Goal: Entertainment & Leisure: Consume media (video, audio)

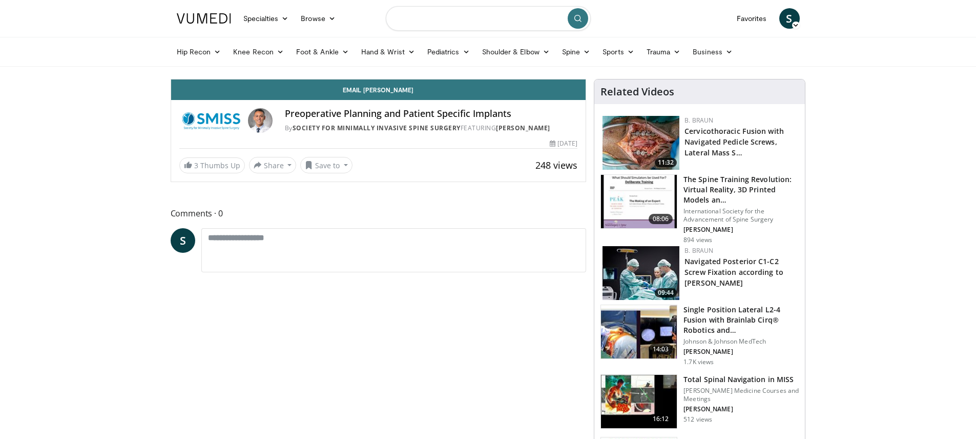
click at [474, 18] on input "Search topics, interventions" at bounding box center [488, 18] width 205 height 25
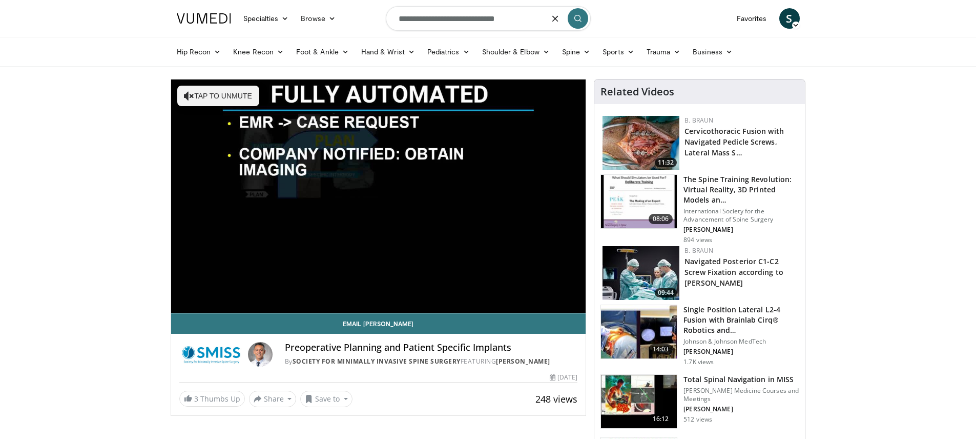
type input "**********"
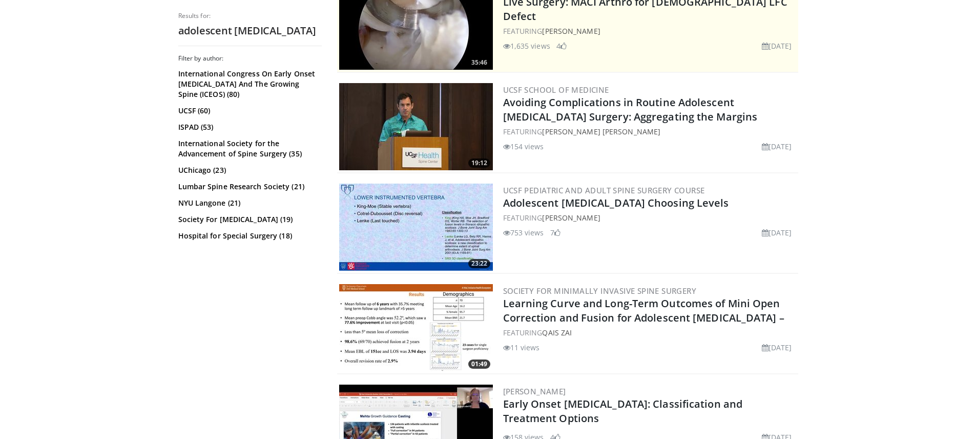
scroll to position [235, 0]
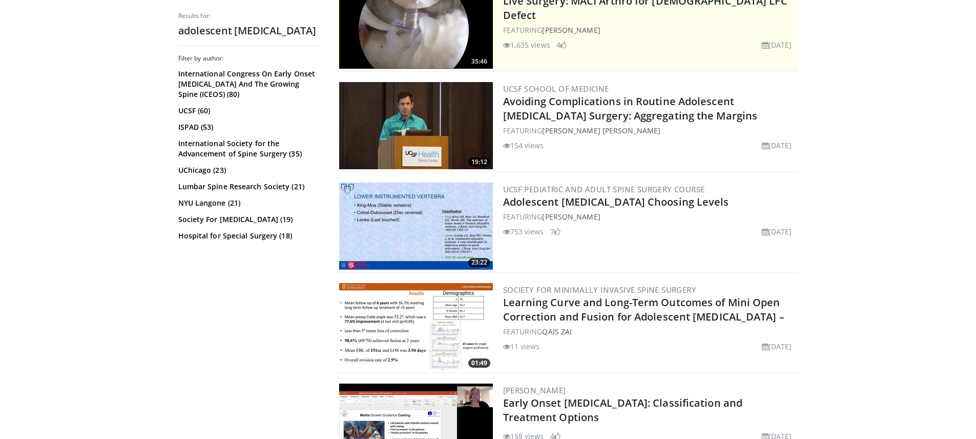
click at [466, 208] on img at bounding box center [416, 225] width 154 height 87
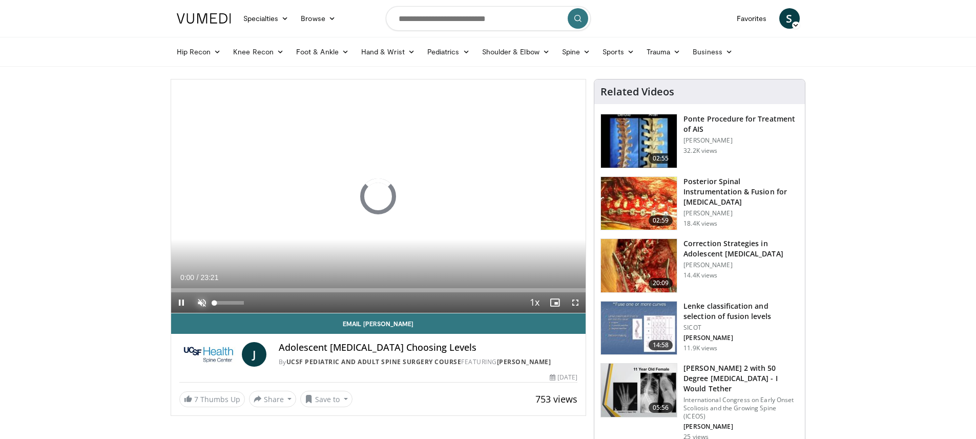
click at [202, 301] on span "Video Player" at bounding box center [202, 302] width 20 height 20
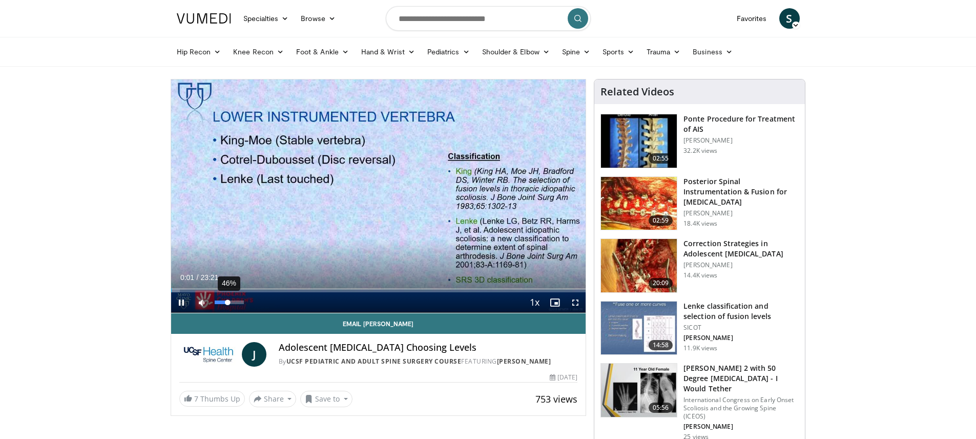
click at [227, 303] on div "46%" at bounding box center [229, 302] width 29 height 4
click at [573, 301] on span "Video Player" at bounding box center [575, 302] width 20 height 20
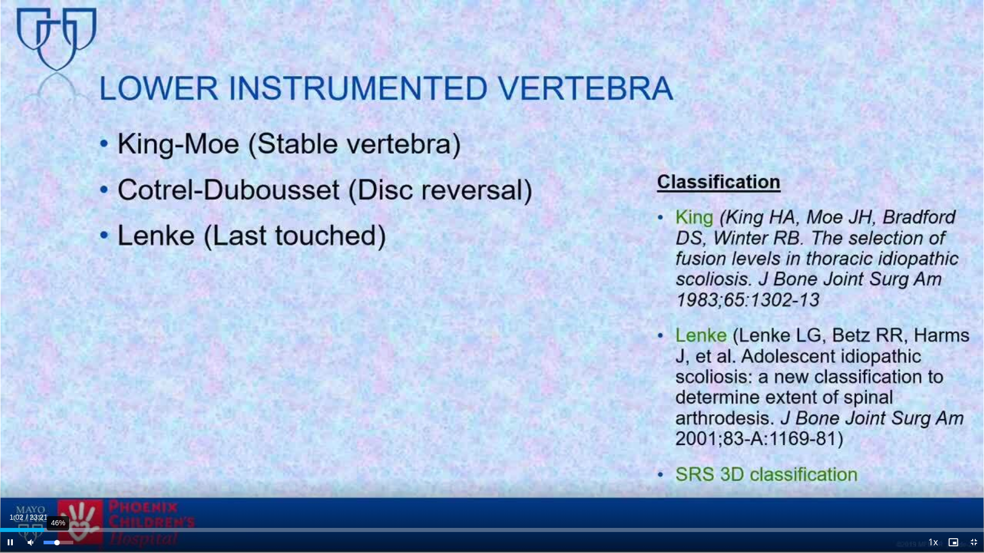
click at [57, 438] on div "Volume Level" at bounding box center [50, 543] width 13 height 4
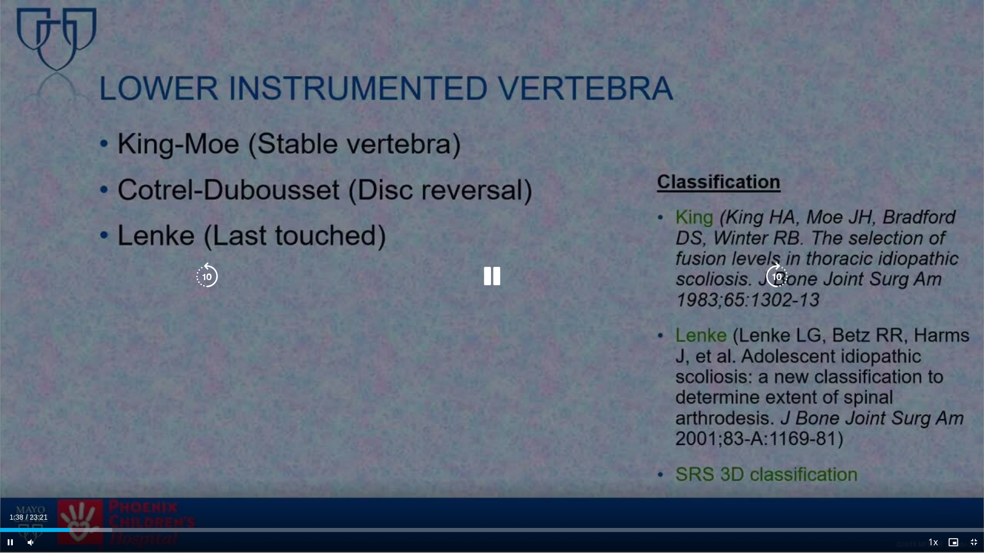
click at [577, 192] on div "10 seconds Tap to unmute" at bounding box center [492, 276] width 984 height 553
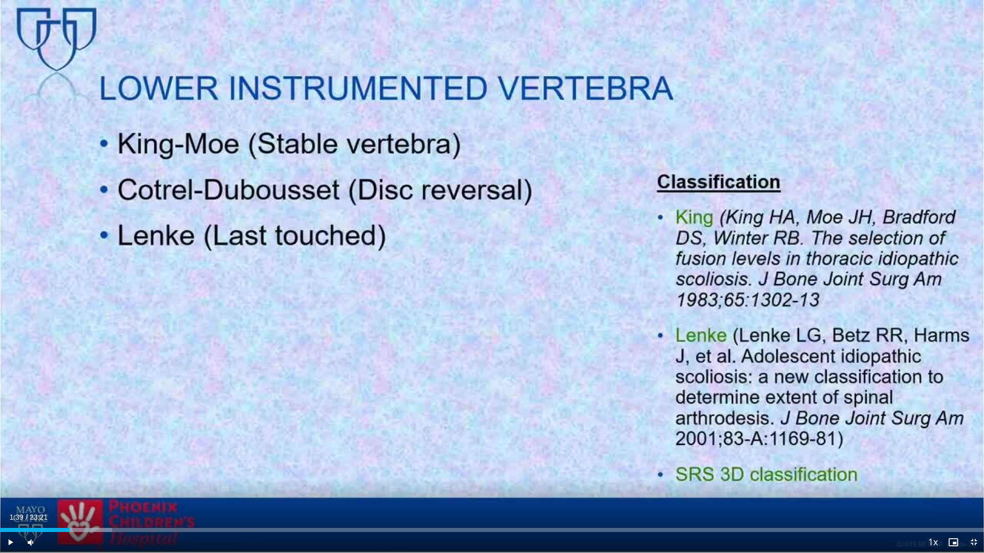
click at [448, 396] on div "10 seconds Tap to unmute" at bounding box center [492, 276] width 984 height 553
click at [64, 438] on div "Volume Level" at bounding box center [54, 543] width 20 height 4
drag, startPoint x: 354, startPoint y: 532, endPoint x: 366, endPoint y: 533, distance: 11.9
click at [366, 438] on div "Current Time 8:41 / Duration 23:21 Play Skip Backward Skip Forward Mute 67% Loa…" at bounding box center [492, 542] width 984 height 20
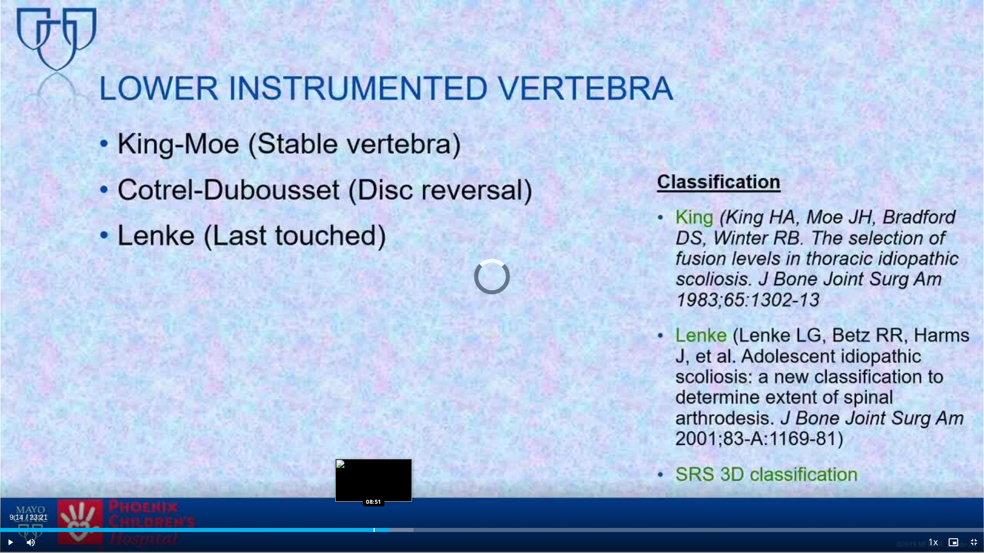
drag, startPoint x: 367, startPoint y: 530, endPoint x: 395, endPoint y: 530, distance: 27.2
click at [375, 438] on div "Progress Bar" at bounding box center [373, 530] width 1 height 4
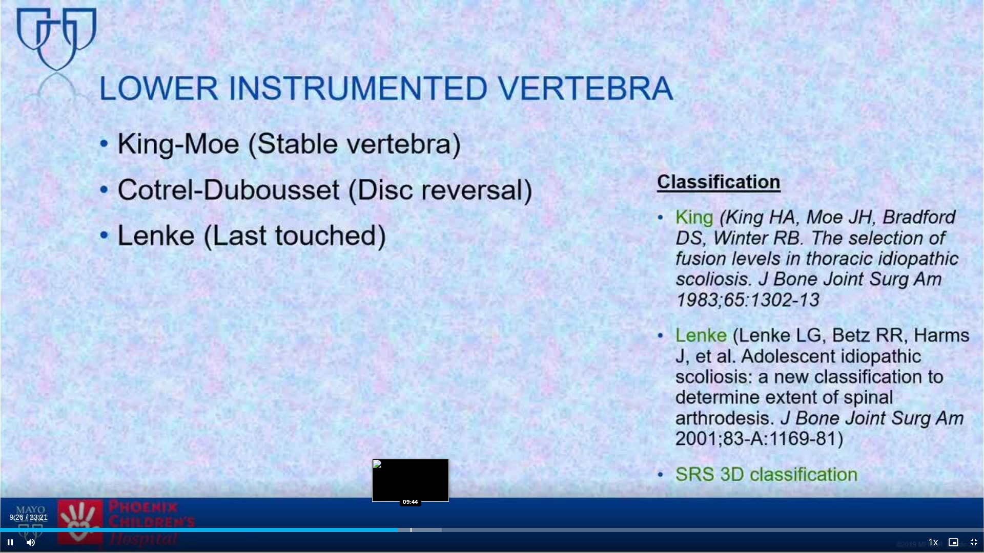
click at [410, 438] on div "Progress Bar" at bounding box center [410, 530] width 1 height 4
click at [433, 438] on div "Progress Bar" at bounding box center [433, 530] width 1 height 4
click at [446, 438] on div "Progress Bar" at bounding box center [446, 530] width 1 height 4
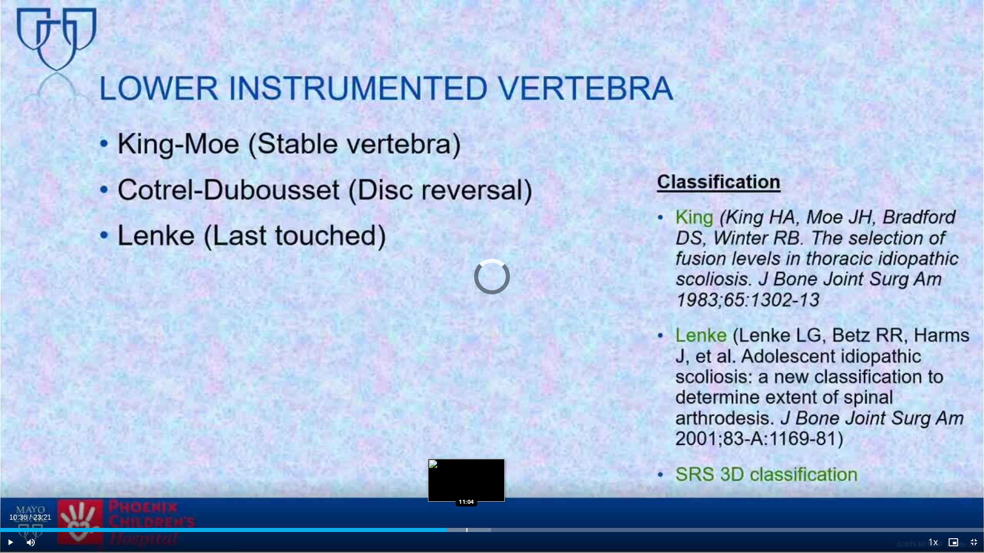
click at [466, 438] on div "Loaded : 49.88% 10:36 11:04" at bounding box center [492, 528] width 984 height 10
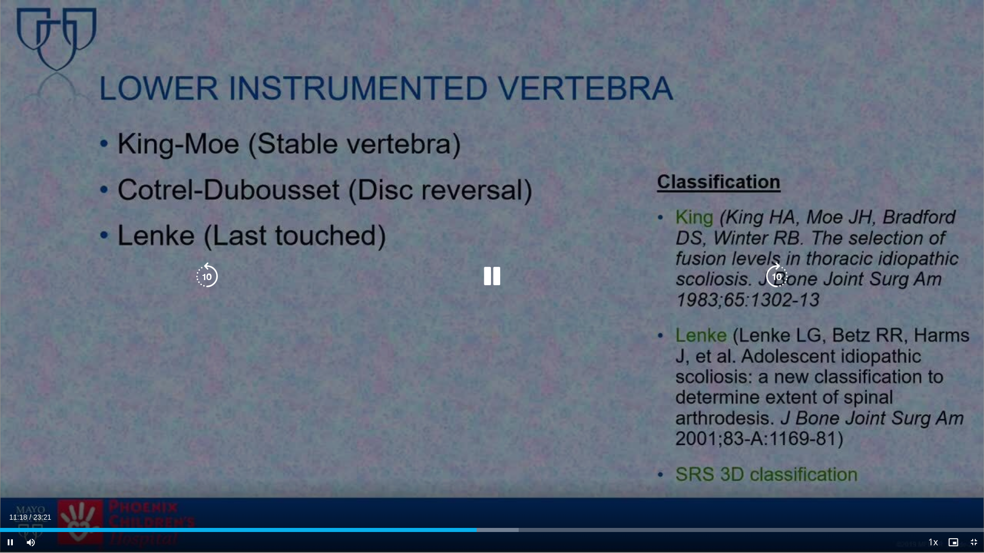
click at [489, 417] on div "10 seconds Tap to unmute" at bounding box center [492, 276] width 984 height 553
click at [476, 386] on div "10 seconds Tap to unmute" at bounding box center [492, 276] width 984 height 553
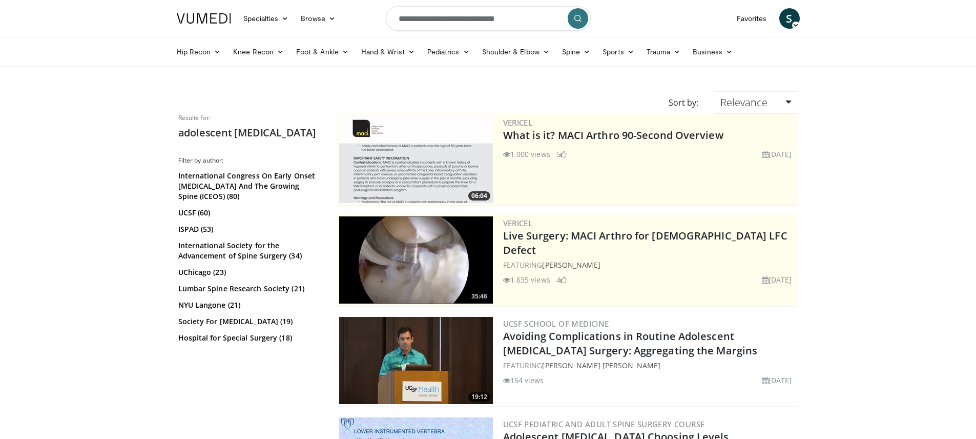
scroll to position [235, 0]
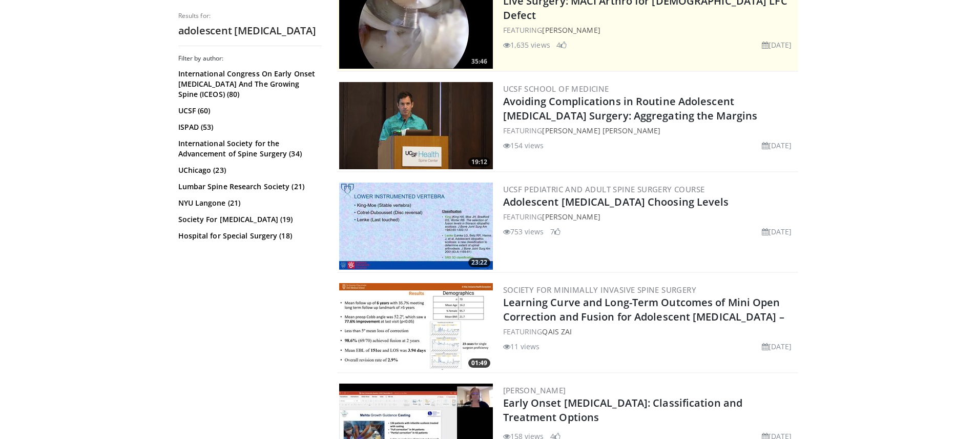
click at [390, 234] on img at bounding box center [416, 225] width 154 height 87
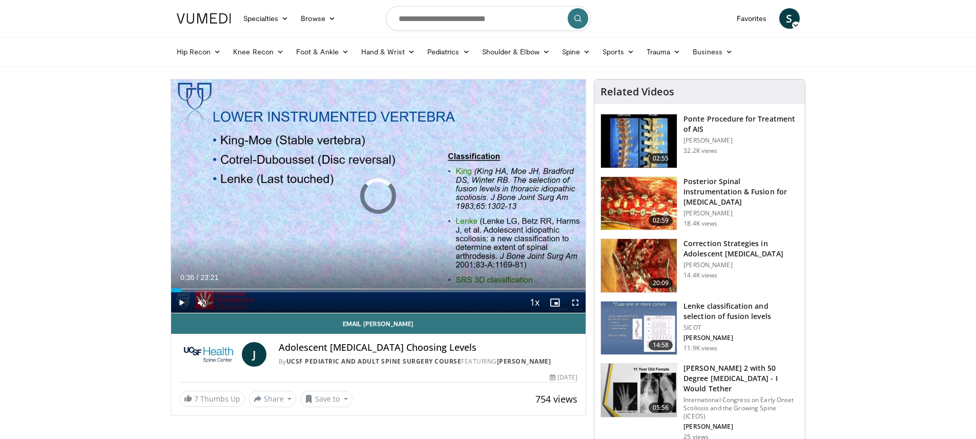
drag, startPoint x: 178, startPoint y: 291, endPoint x: 454, endPoint y: 299, distance: 276.8
click at [455, 304] on div "Current Time 0:36 / Duration 23:21 Play Skip Backward Skip Forward Unmute 0% Lo…" at bounding box center [378, 302] width 415 height 20
click at [204, 304] on span "Video Player" at bounding box center [202, 302] width 20 height 20
drag, startPoint x: 234, startPoint y: 303, endPoint x: 228, endPoint y: 303, distance: 6.1
click at [228, 303] on div "Volume Level" at bounding box center [222, 302] width 14 height 4
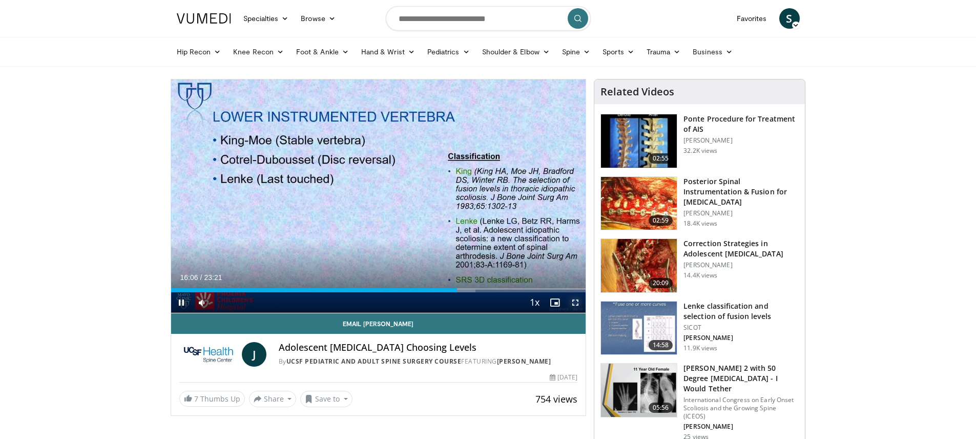
click at [577, 303] on span "Video Player" at bounding box center [575, 302] width 20 height 20
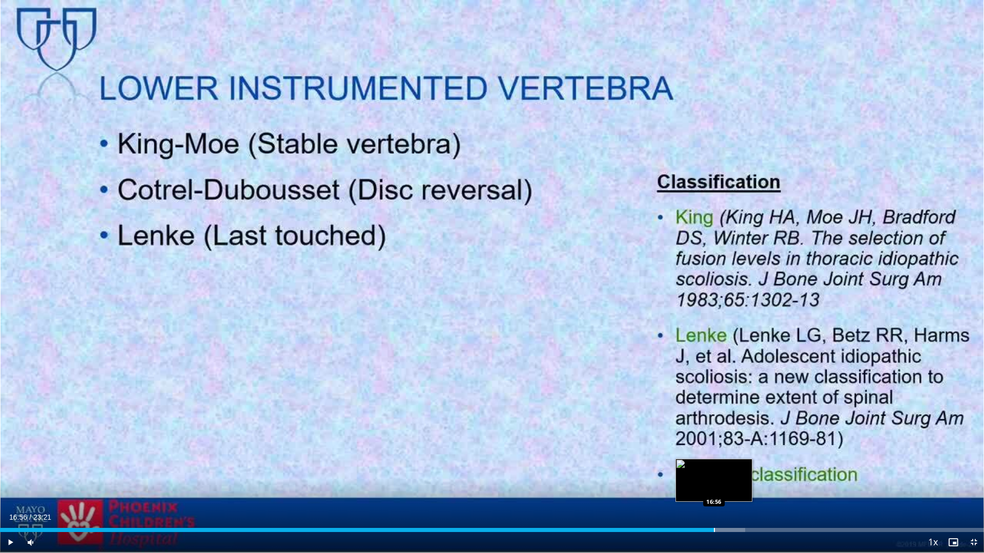
drag, startPoint x: 686, startPoint y: 531, endPoint x: 714, endPoint y: 528, distance: 28.3
click at [714, 438] on div "Progress Bar" at bounding box center [714, 530] width 1 height 4
click at [708, 438] on div "Progress Bar" at bounding box center [708, 530] width 1 height 4
click at [12, 438] on span "Video Player" at bounding box center [10, 542] width 20 height 20
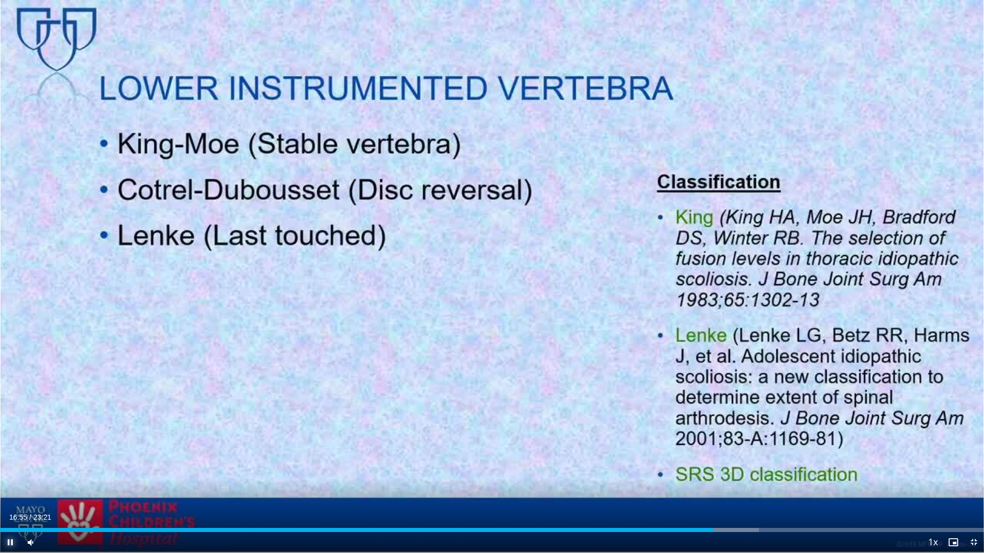
click at [14, 438] on span "Video Player" at bounding box center [10, 542] width 20 height 20
click at [10, 438] on span "Video Player" at bounding box center [10, 542] width 20 height 20
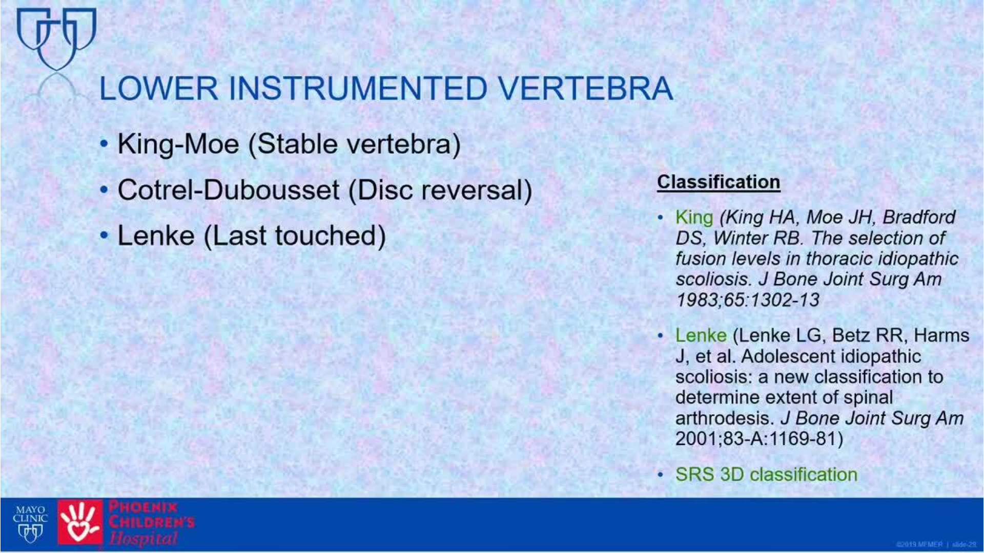
click at [10, 438] on video-js "**********" at bounding box center [492, 276] width 984 height 553
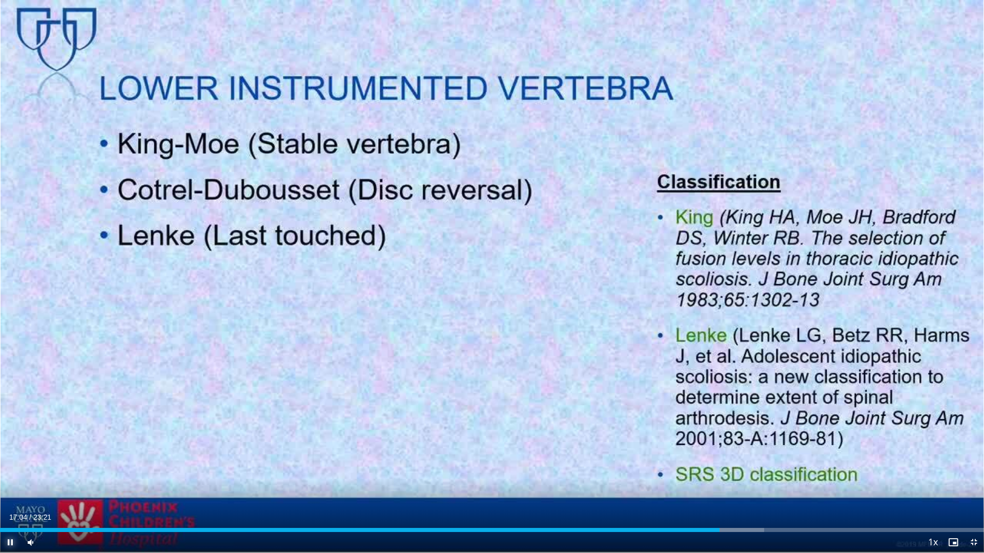
click at [8, 438] on span "Video Player" at bounding box center [10, 542] width 20 height 20
click at [9, 438] on span "Video Player" at bounding box center [10, 542] width 20 height 20
